Goal: Task Accomplishment & Management: Use online tool/utility

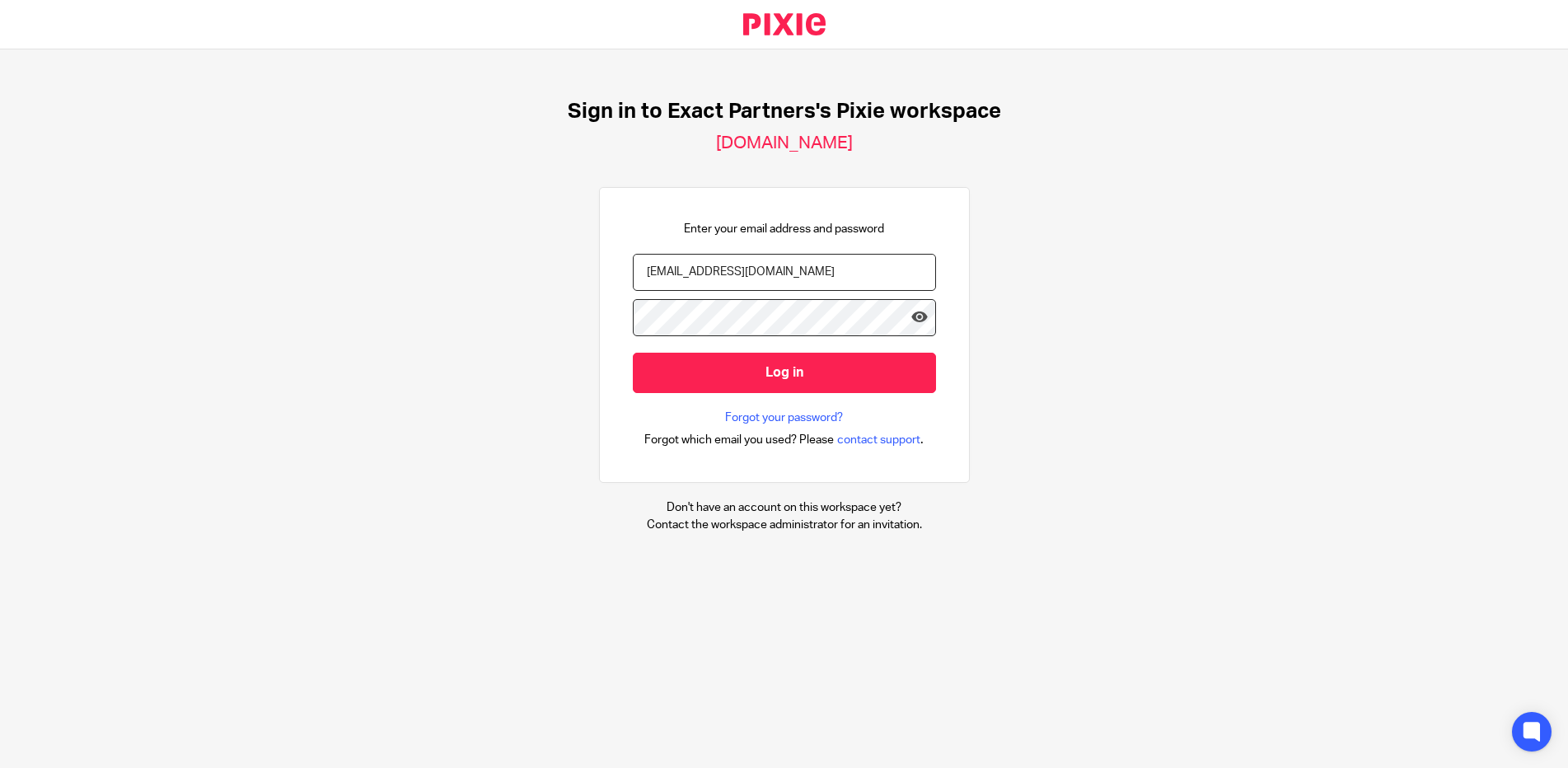
type input "tan598@roadrunner.com"
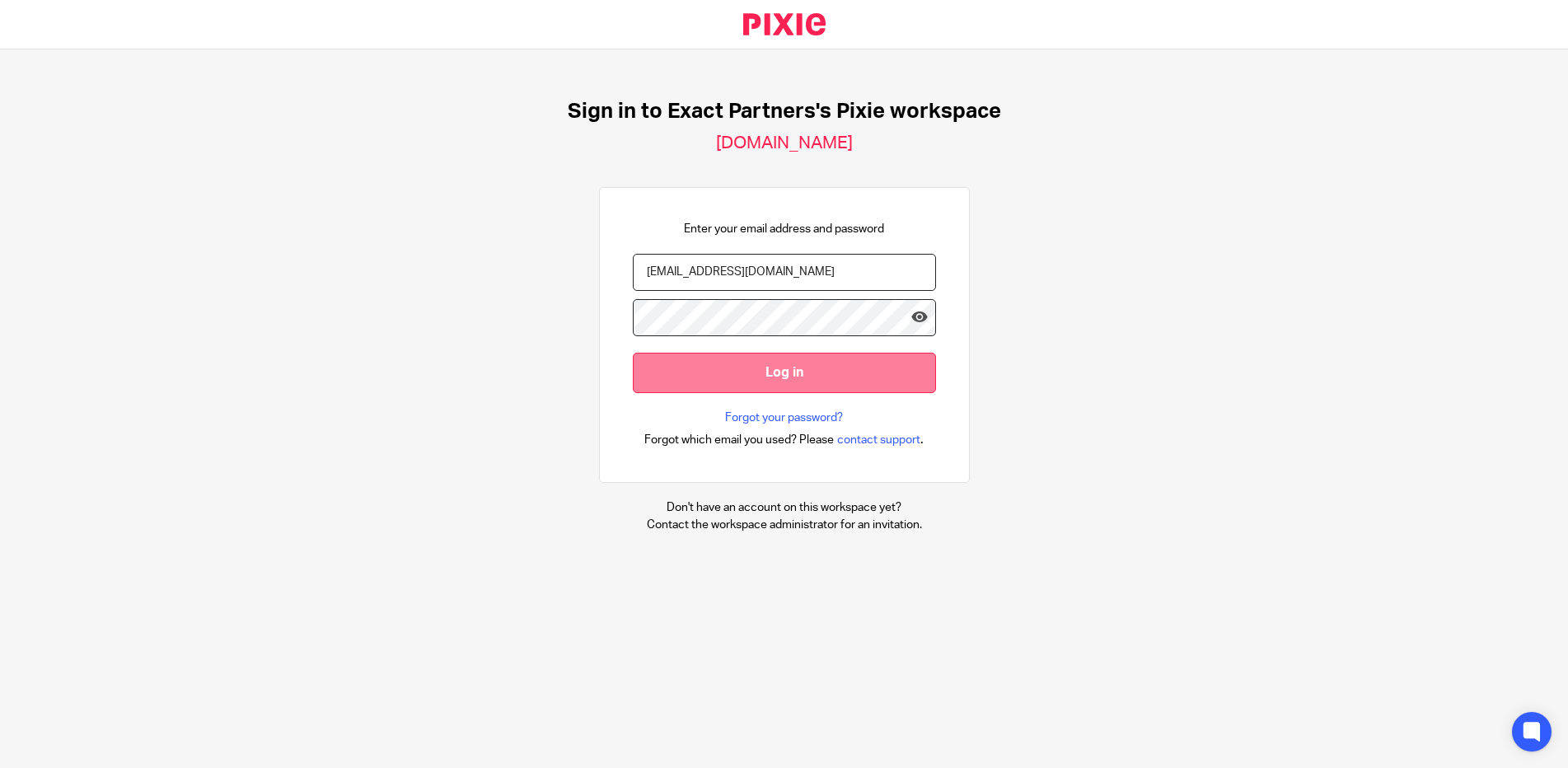
click at [774, 376] on input "Log in" at bounding box center [784, 373] width 303 height 41
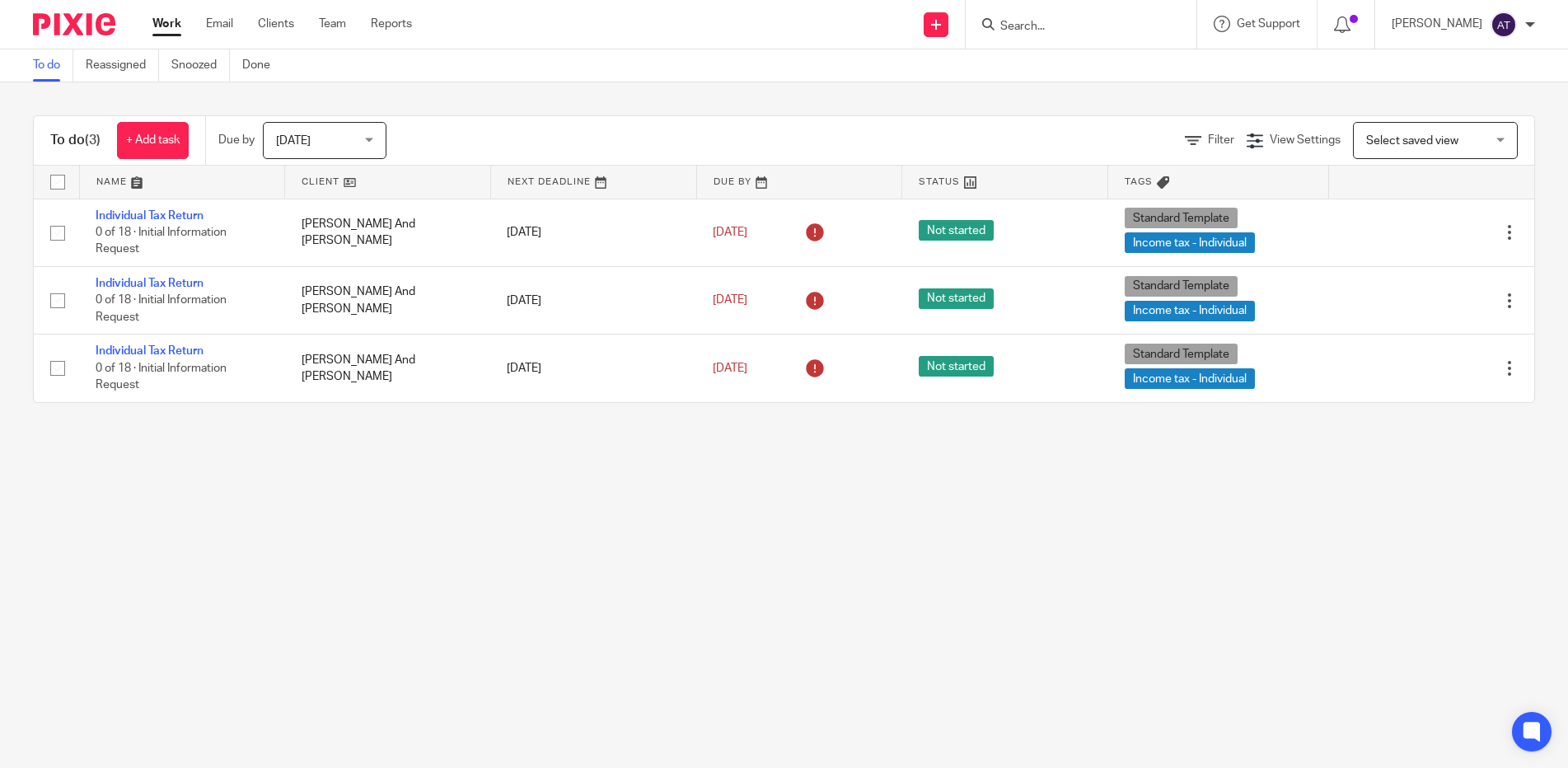
click at [1053, 25] on input "Search" at bounding box center [1072, 27] width 149 height 15
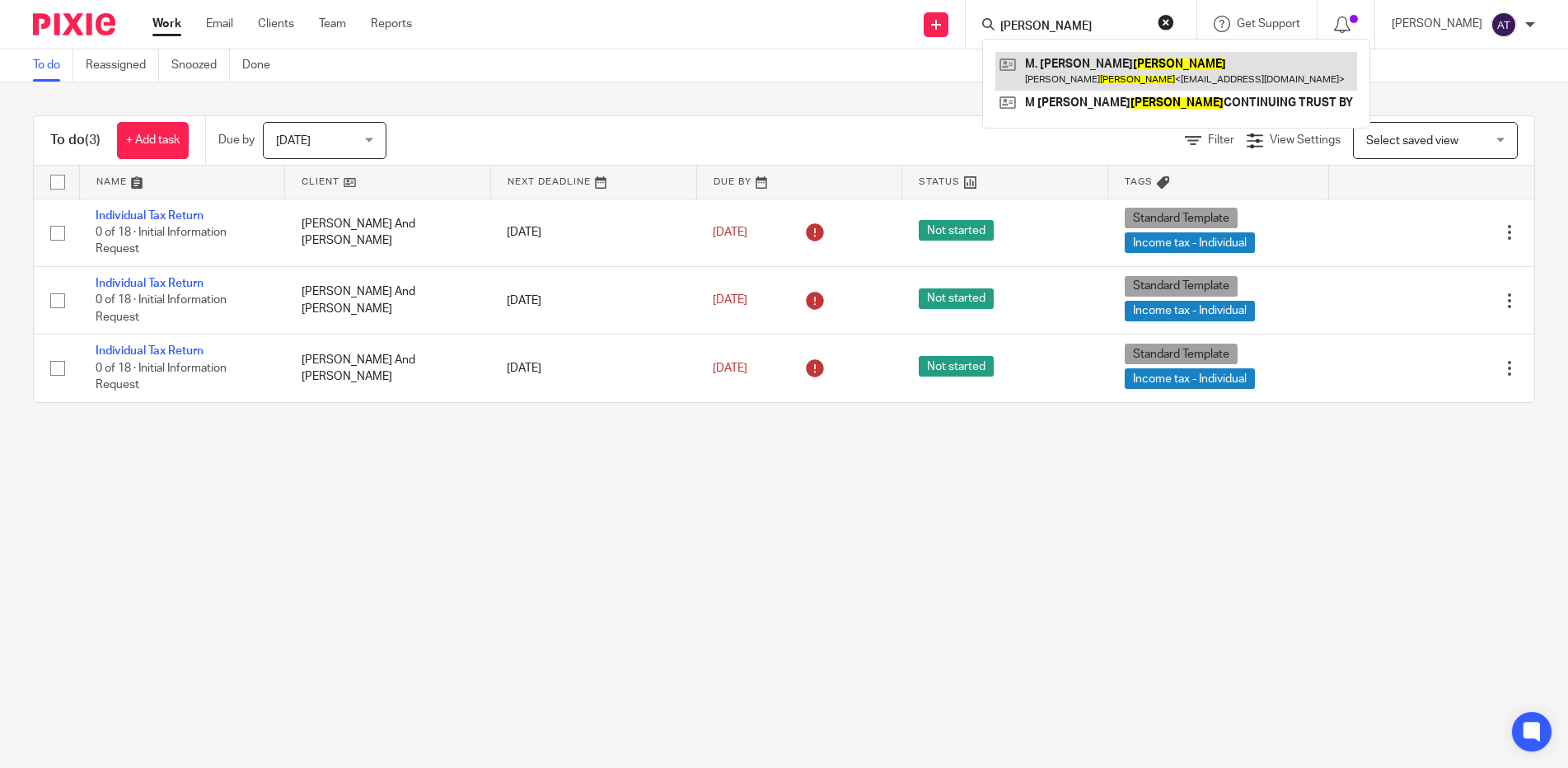
type input "Bulluck"
click at [1143, 57] on link at bounding box center [1176, 71] width 362 height 38
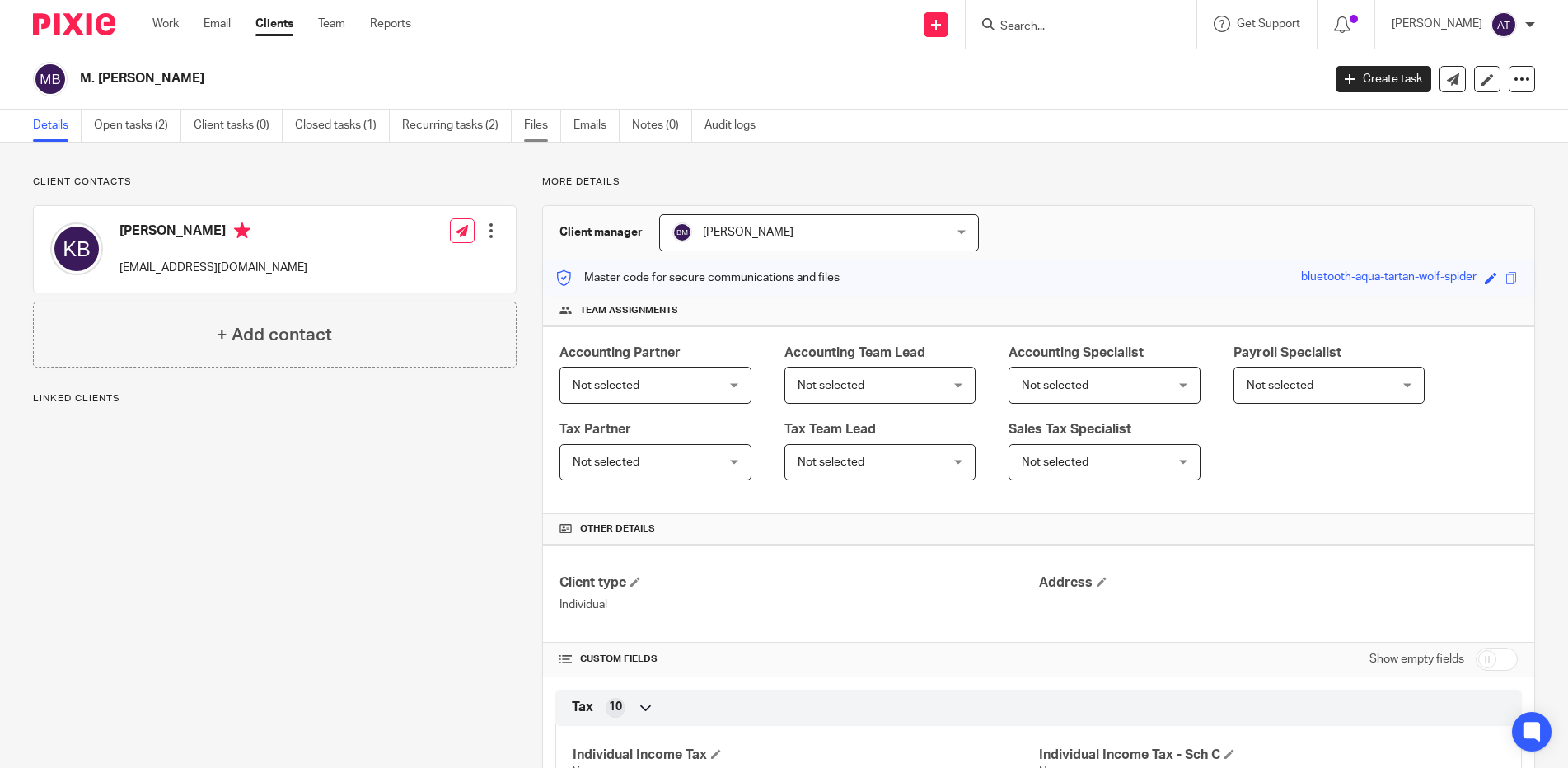
click at [544, 121] on link "Files" at bounding box center [542, 125] width 37 height 32
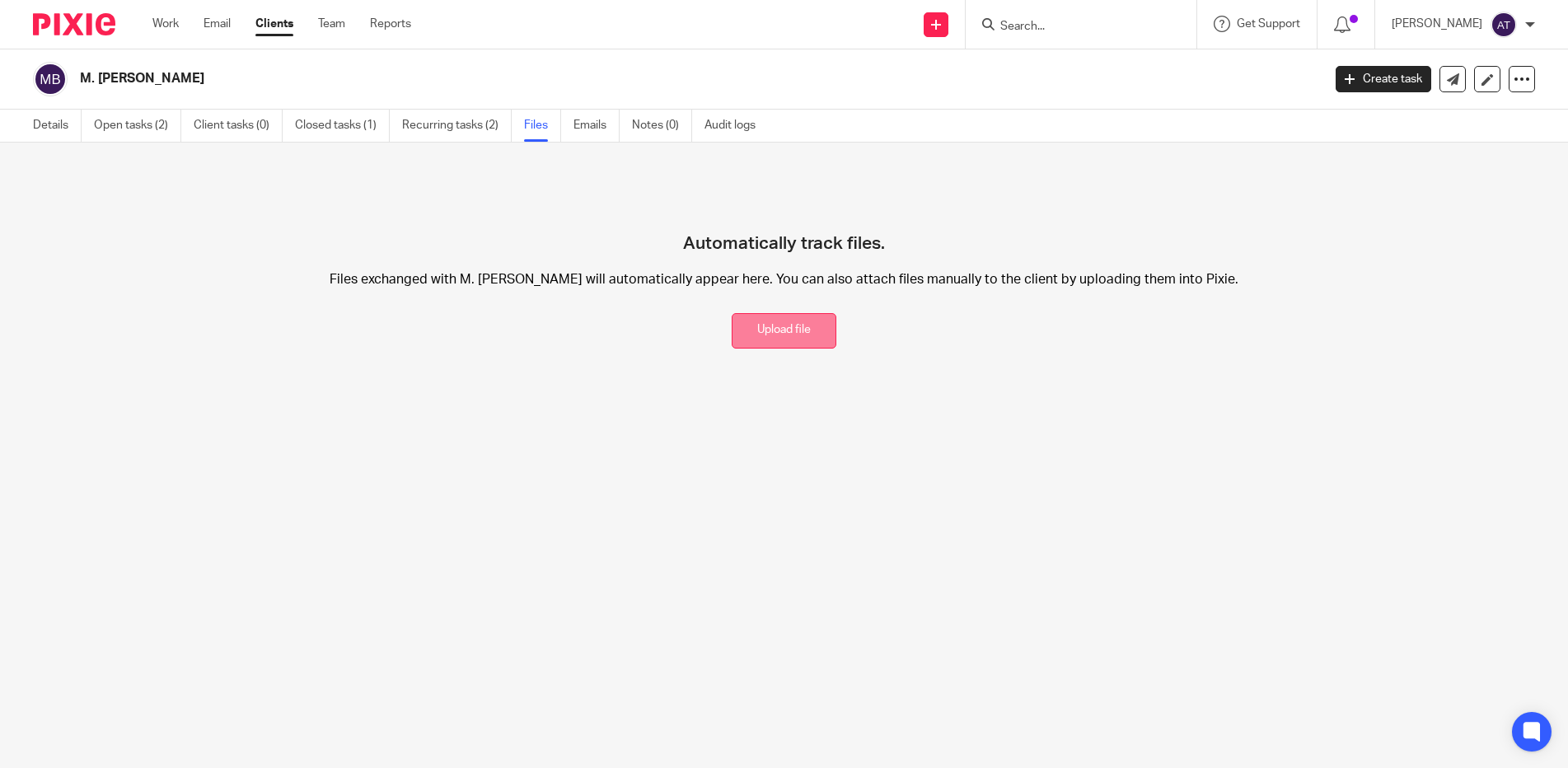
click at [776, 333] on button "Upload file" at bounding box center [784, 330] width 105 height 36
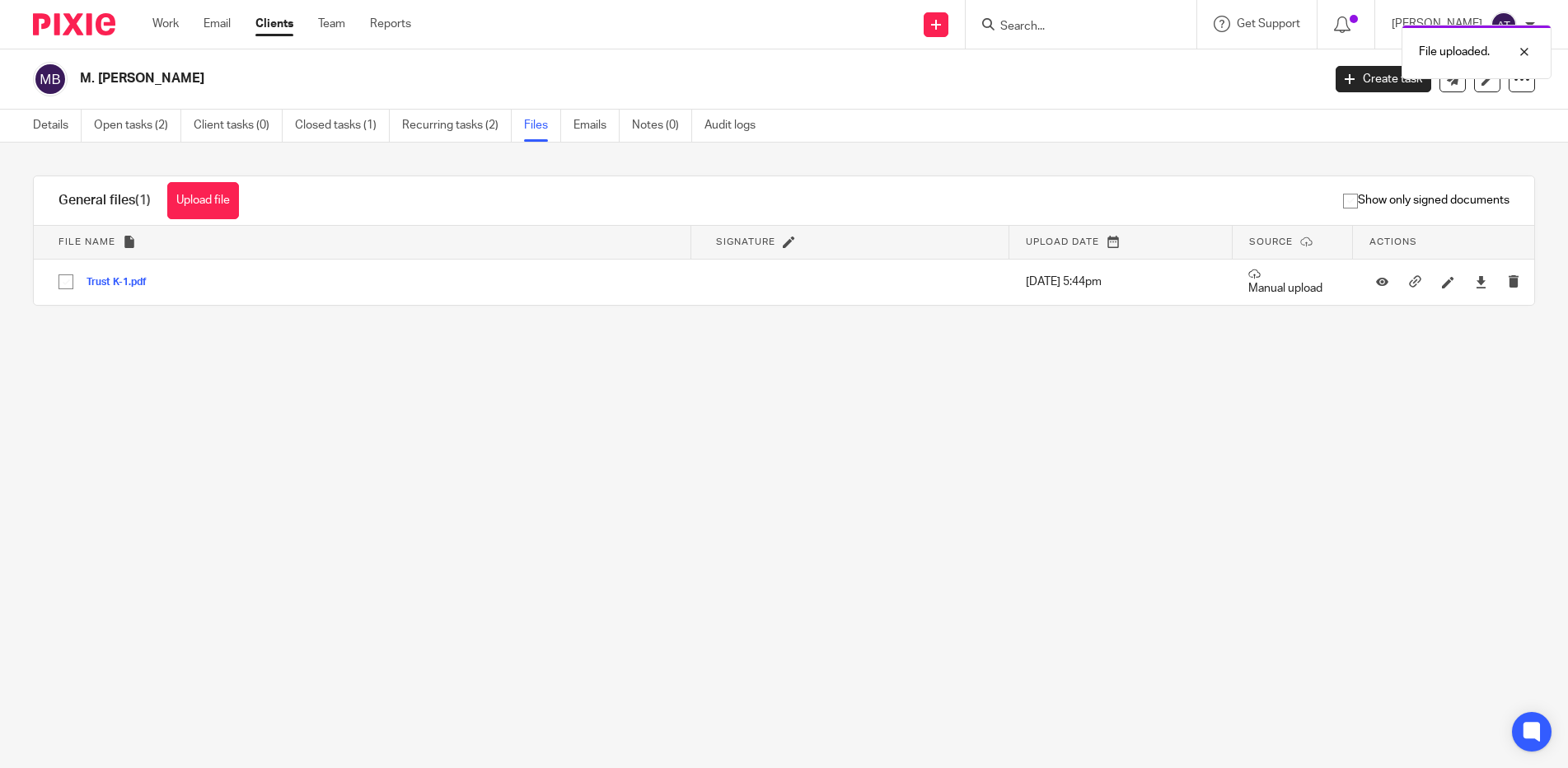
click at [537, 124] on link "Files" at bounding box center [542, 125] width 37 height 32
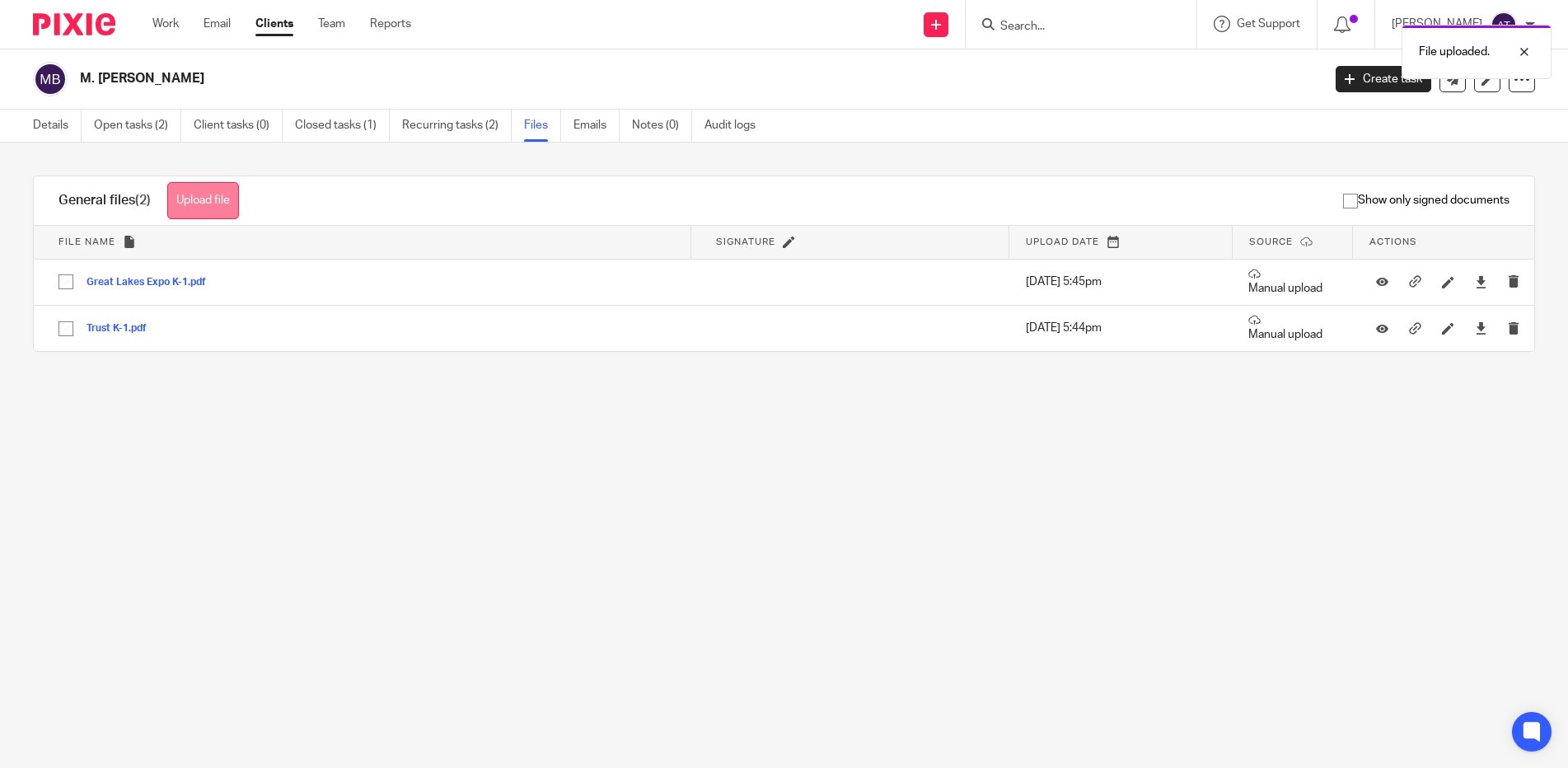
click at [216, 202] on button "Upload file" at bounding box center [203, 200] width 71 height 37
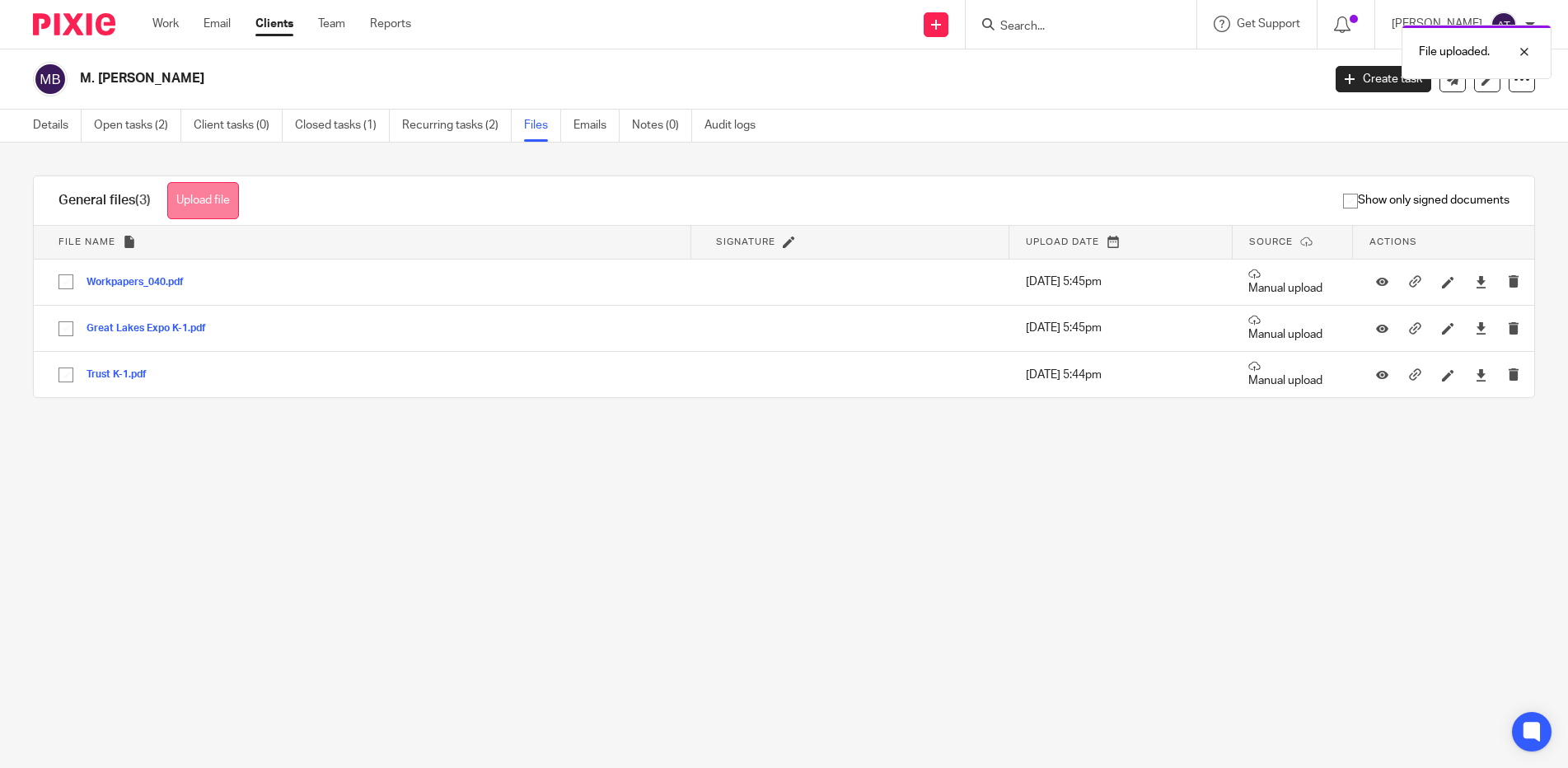
click at [214, 197] on button "Upload file" at bounding box center [203, 200] width 71 height 37
